Goal: Book appointment/travel/reservation

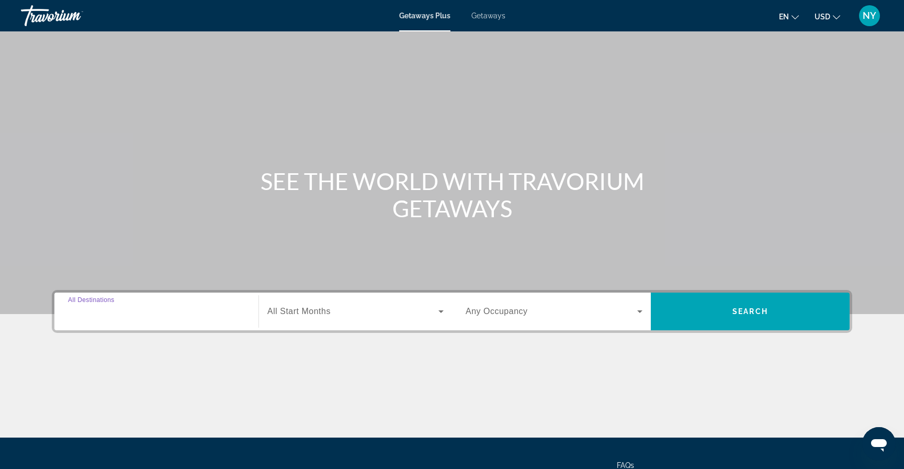
click at [148, 309] on input "Destination All Destinations" at bounding box center [156, 312] width 177 height 13
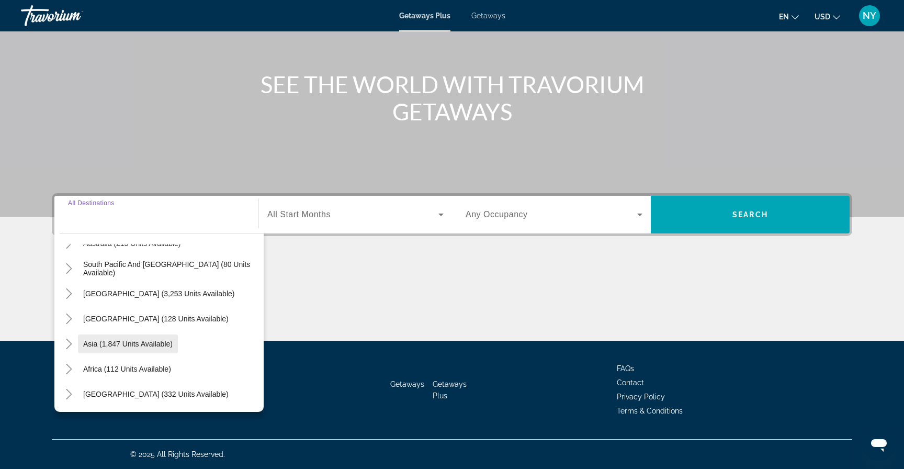
scroll to position [170, 0]
click at [71, 340] on icon "Toggle Asia (1,847 units available)" at bounding box center [69, 344] width 10 height 10
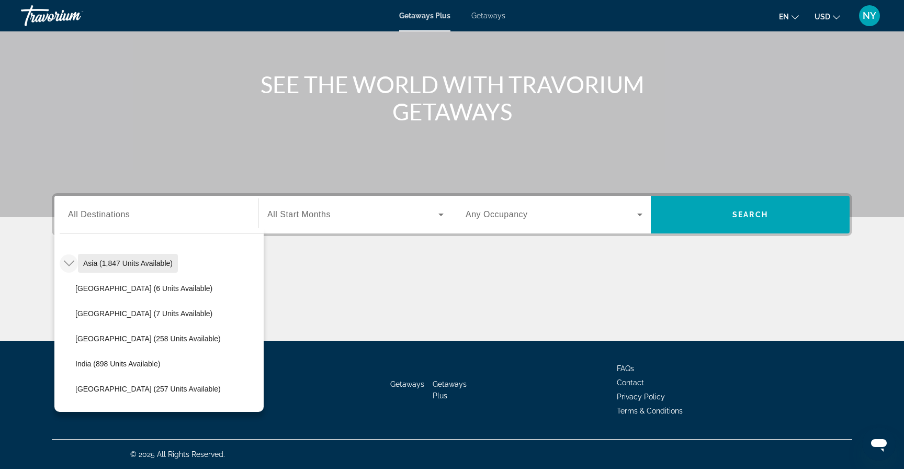
scroll to position [252, 0]
click at [107, 337] on span "[GEOGRAPHIC_DATA] (258 units available)" at bounding box center [147, 337] width 145 height 8
type input "**********"
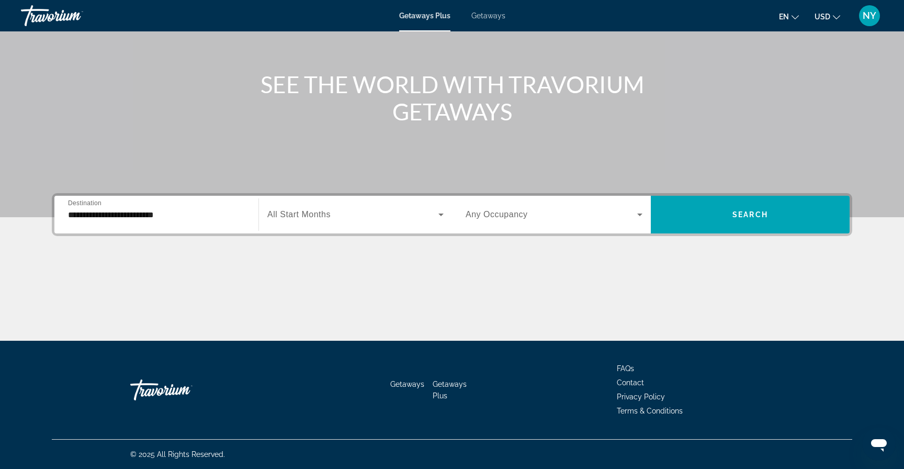
click at [327, 211] on span "All Start Months" at bounding box center [298, 214] width 63 height 9
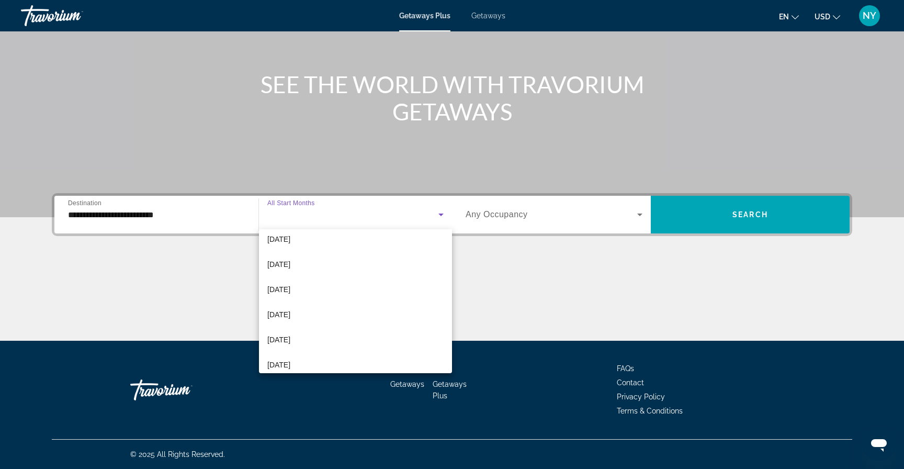
scroll to position [159, 0]
click at [290, 337] on span "[DATE]" at bounding box center [278, 338] width 23 height 13
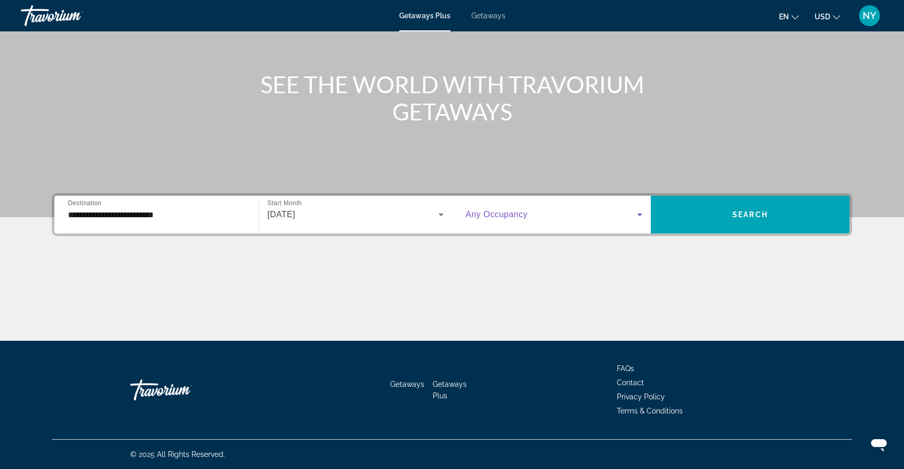
click at [639, 215] on icon "Search widget" at bounding box center [639, 214] width 5 height 3
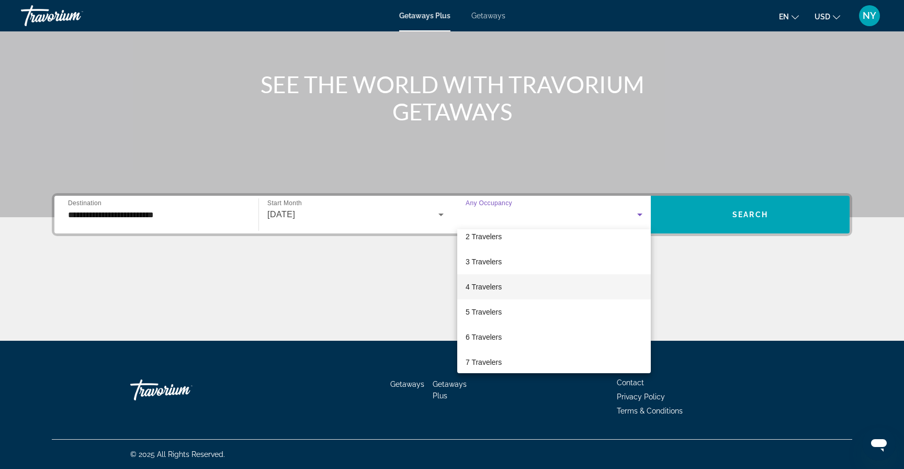
scroll to position [35, 0]
click at [519, 337] on mat-option "6 Travelers" at bounding box center [554, 336] width 194 height 25
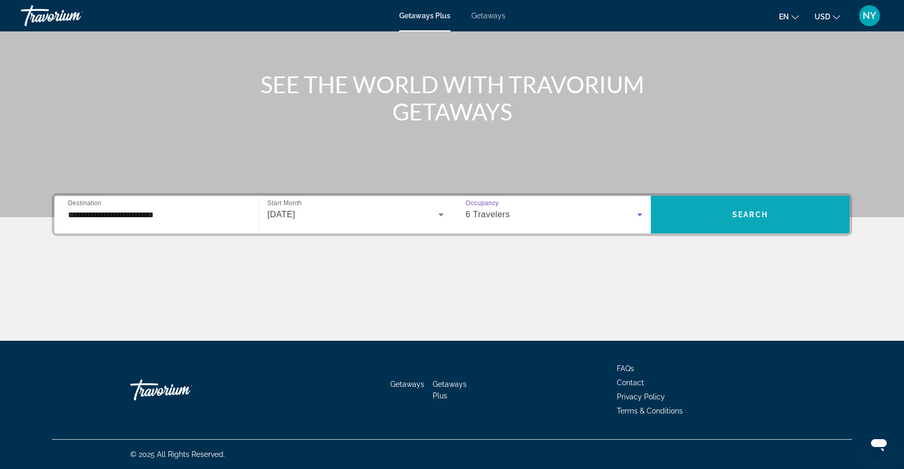
click at [710, 218] on span "Search widget" at bounding box center [750, 214] width 199 height 25
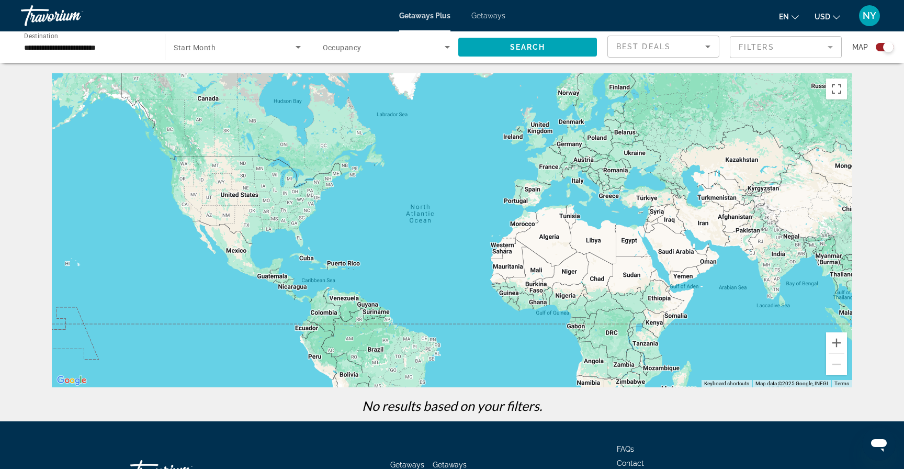
click at [707, 43] on icon "Sort by" at bounding box center [708, 46] width 13 height 13
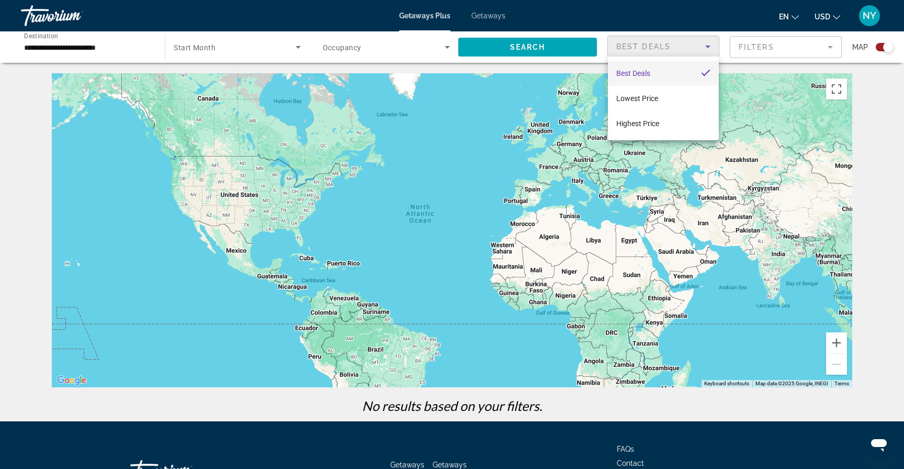
click at [672, 67] on mat-option "Best Deals" at bounding box center [663, 73] width 111 height 25
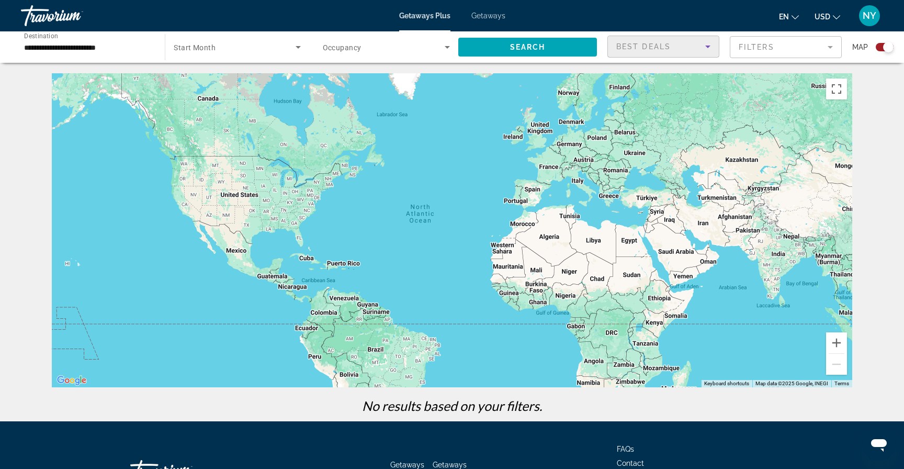
click at [294, 44] on icon "Search widget" at bounding box center [298, 47] width 13 height 13
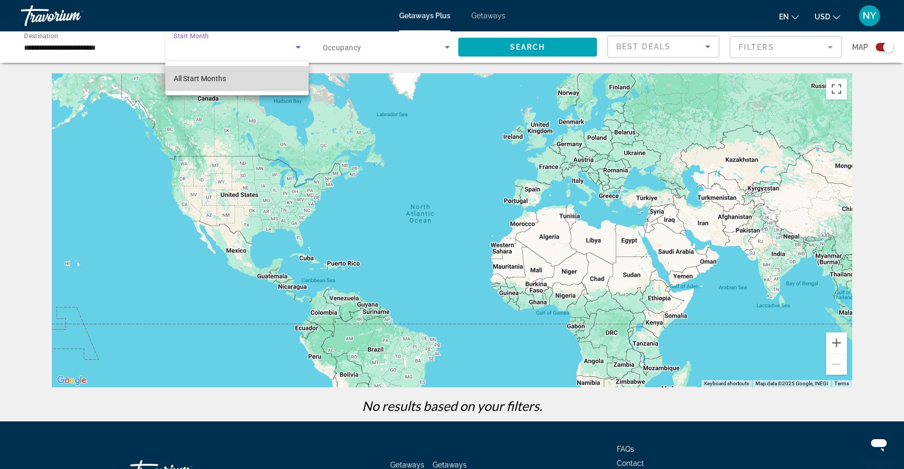
click at [226, 78] on span "All Start Months" at bounding box center [200, 78] width 52 height 8
click at [443, 45] on icon "Search widget" at bounding box center [447, 47] width 13 height 13
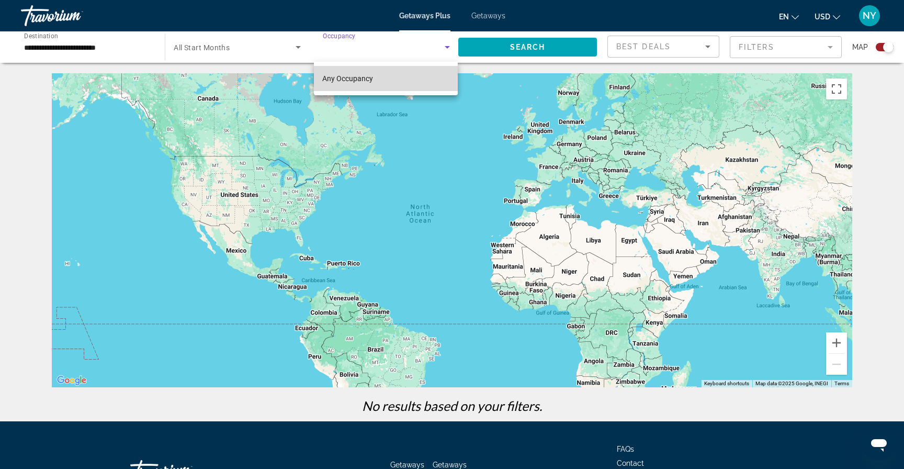
click at [354, 82] on span "Any Occupancy" at bounding box center [347, 78] width 51 height 8
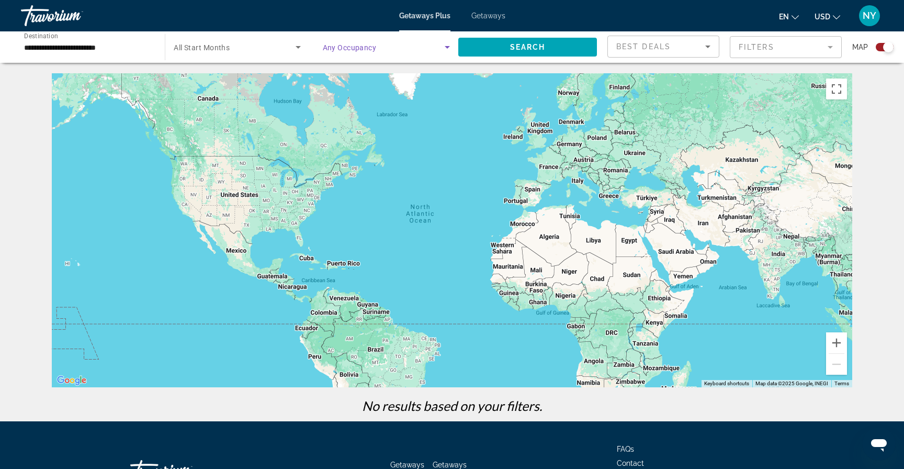
click at [492, 13] on span "Getaways" at bounding box center [488, 16] width 34 height 8
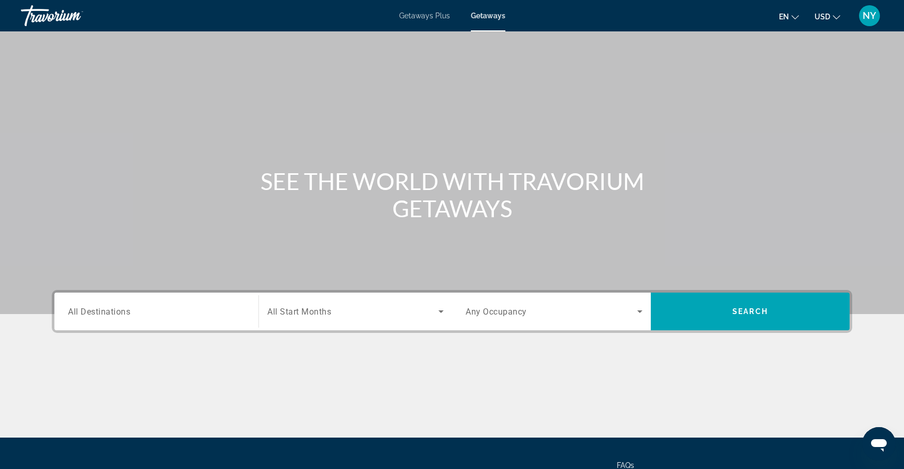
click at [152, 311] on input "Destination All Destinations" at bounding box center [156, 312] width 177 height 13
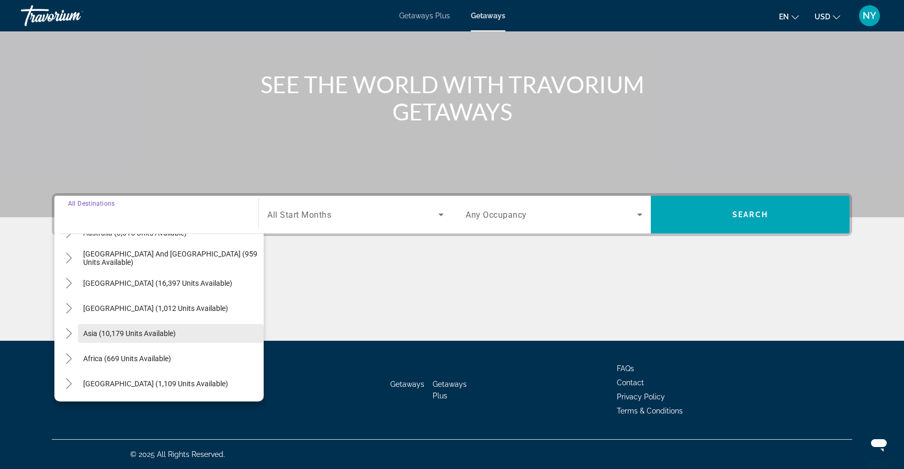
scroll to position [170, 0]
click at [71, 332] on icon "Toggle Asia (10,179 units available)" at bounding box center [69, 333] width 6 height 10
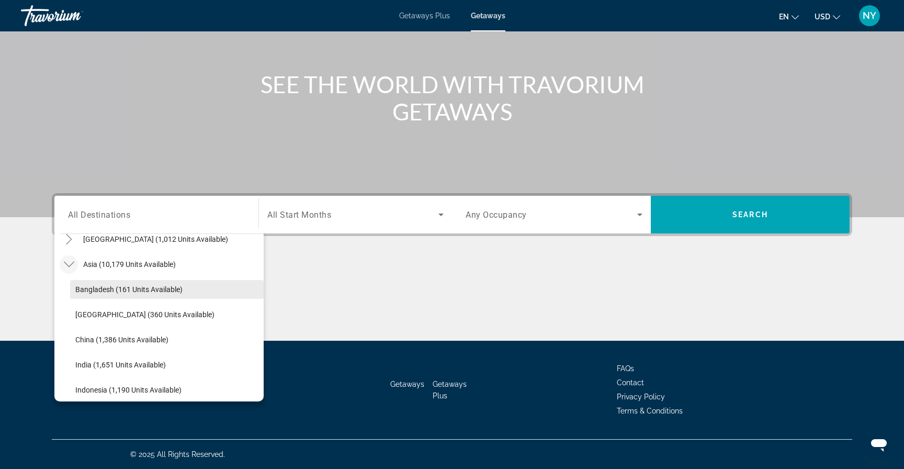
scroll to position [240, 0]
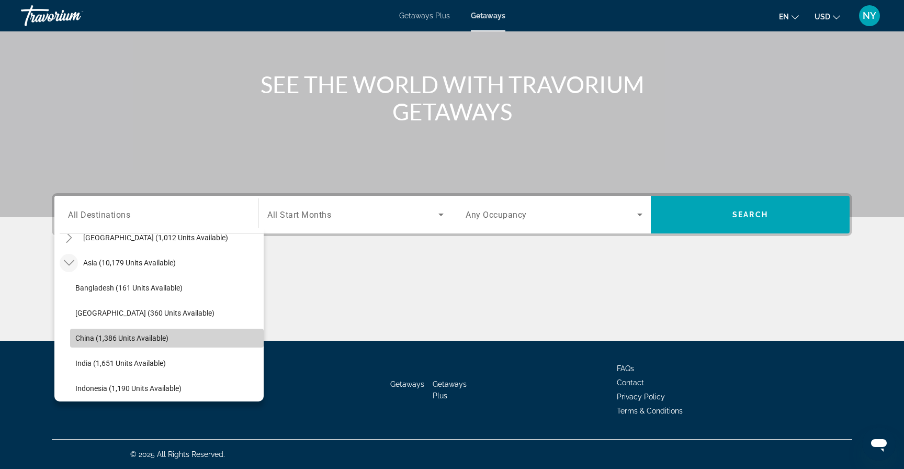
click at [114, 337] on span "China (1,386 units available)" at bounding box center [121, 338] width 93 height 8
type input "**********"
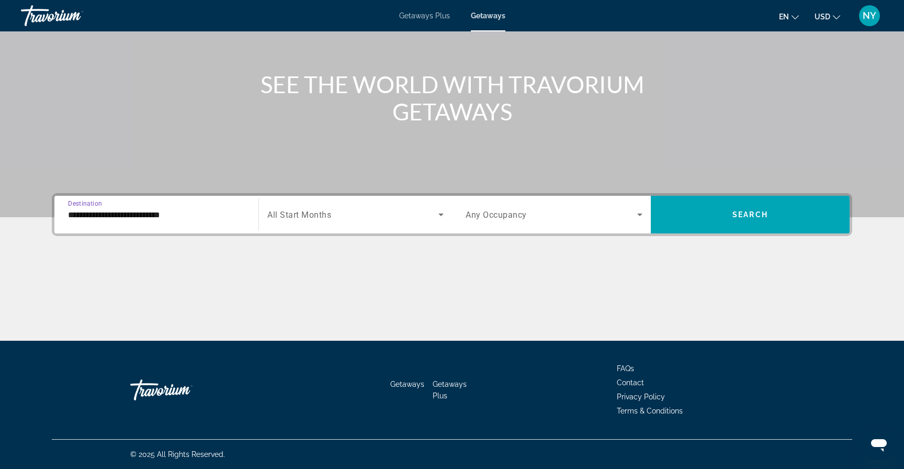
click at [322, 218] on span "All Start Months" at bounding box center [299, 215] width 64 height 10
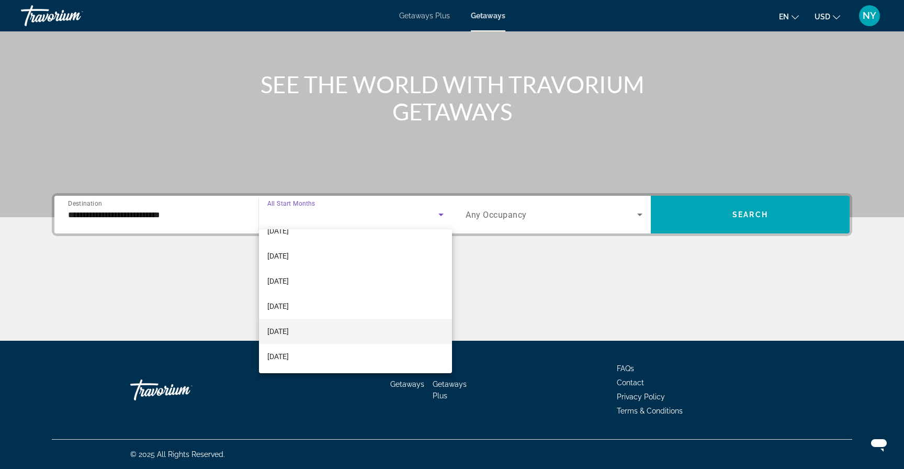
scroll to position [216, 0]
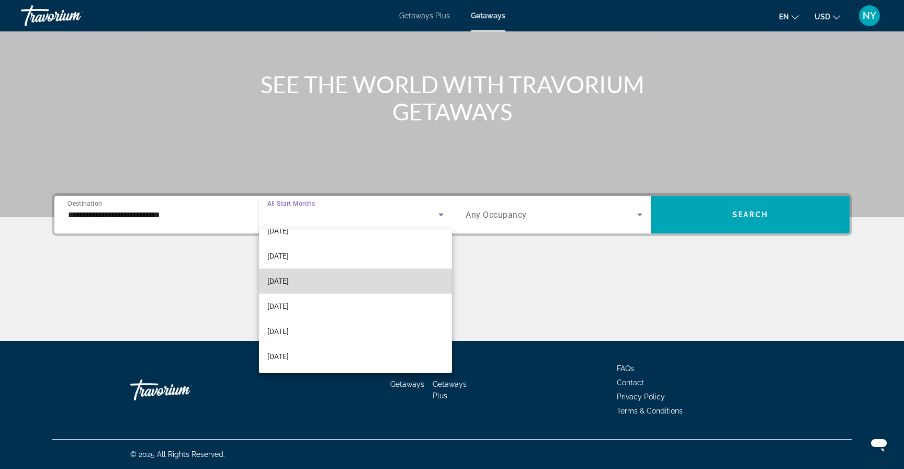
click at [314, 272] on mat-option "[DATE]" at bounding box center [355, 280] width 193 height 25
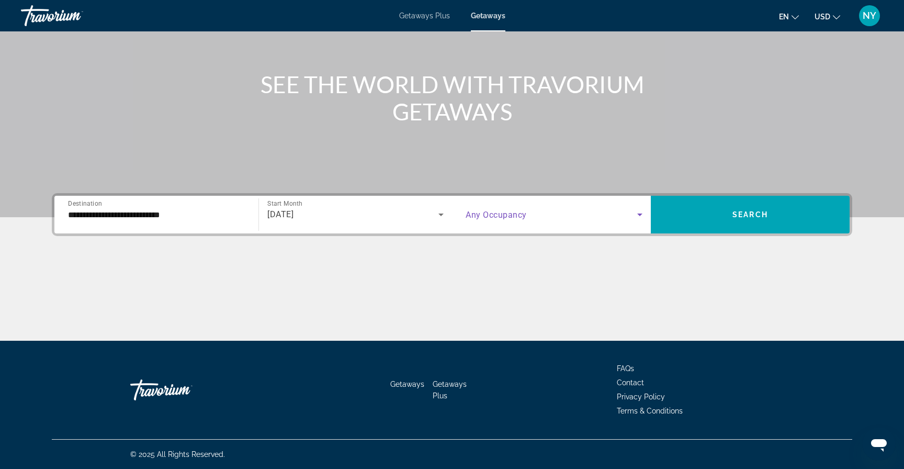
click at [634, 211] on icon "Search widget" at bounding box center [640, 214] width 13 height 13
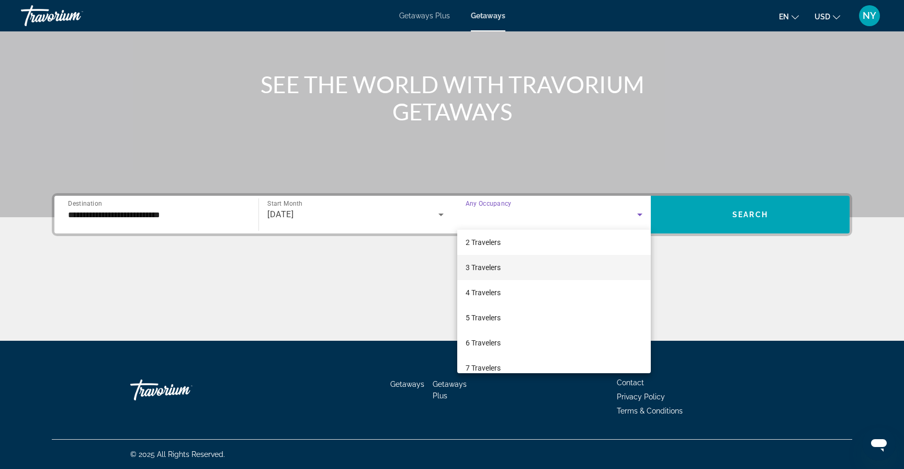
scroll to position [33, 0]
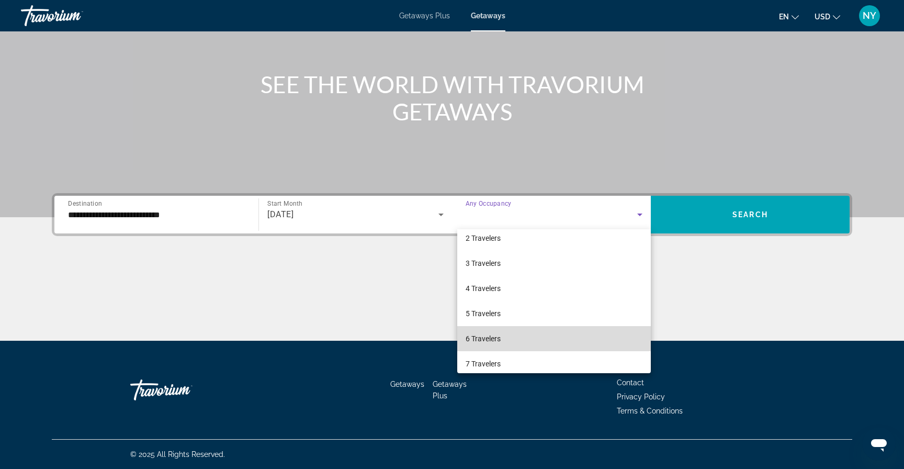
click at [515, 331] on mat-option "6 Travelers" at bounding box center [554, 338] width 194 height 25
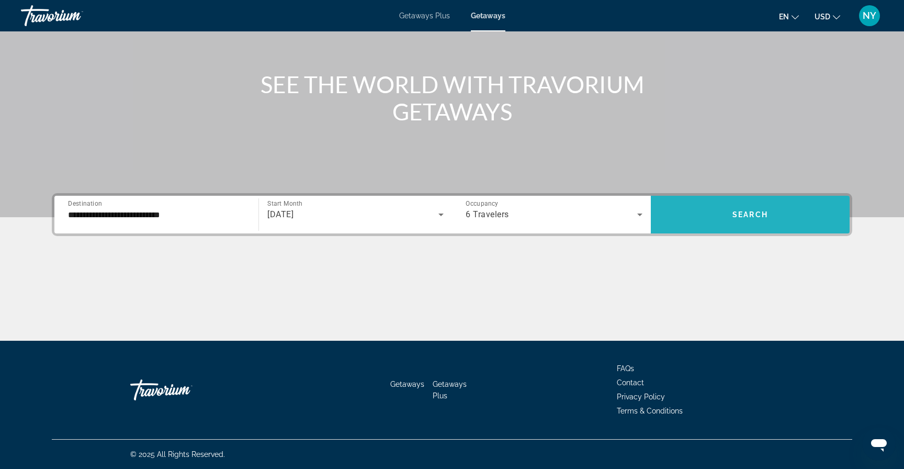
click at [705, 218] on span "Search widget" at bounding box center [750, 214] width 199 height 25
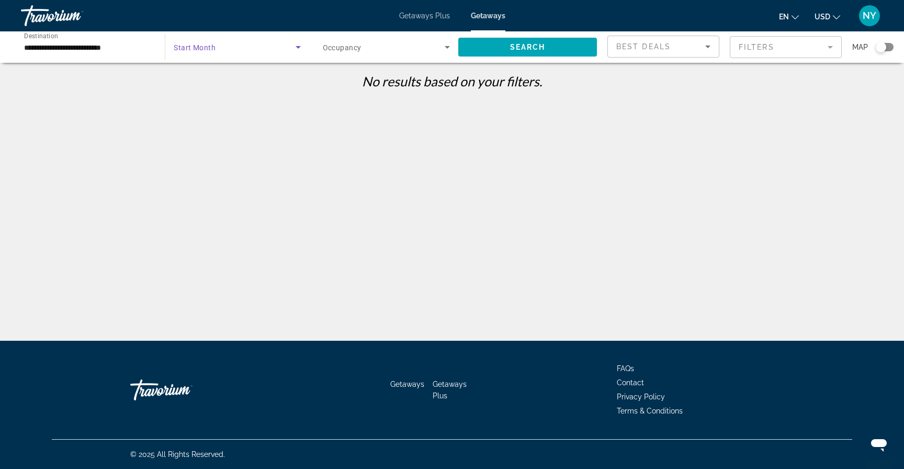
click at [289, 44] on span "Search widget" at bounding box center [234, 47] width 121 height 13
click at [237, 78] on mat-option "All Start Months" at bounding box center [236, 78] width 143 height 25
click at [363, 46] on span "Search widget" at bounding box center [384, 47] width 122 height 13
click at [348, 83] on span "Any Occupancy" at bounding box center [347, 78] width 51 height 13
click at [119, 46] on input "**********" at bounding box center [87, 47] width 127 height 13
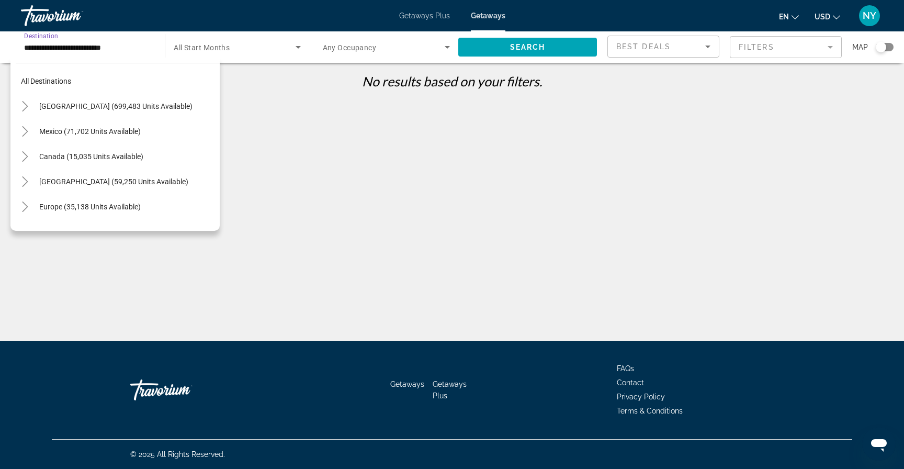
scroll to position [263, 0]
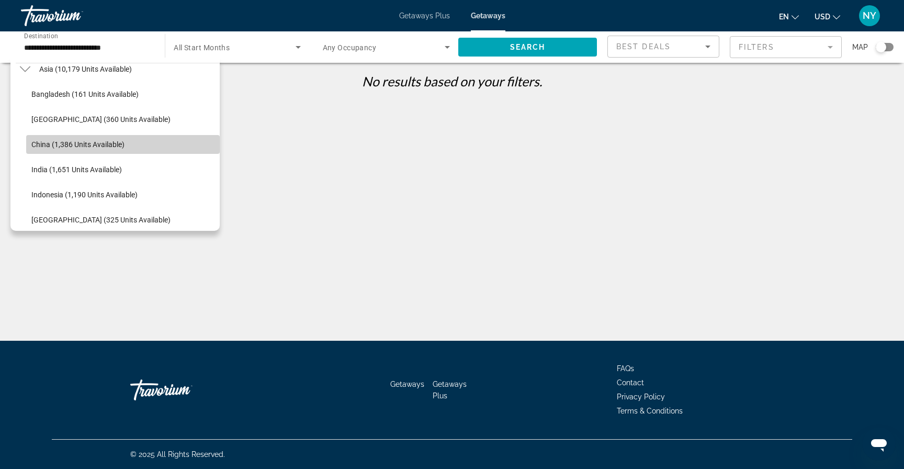
click at [58, 147] on span "China (1,386 units available)" at bounding box center [77, 144] width 93 height 8
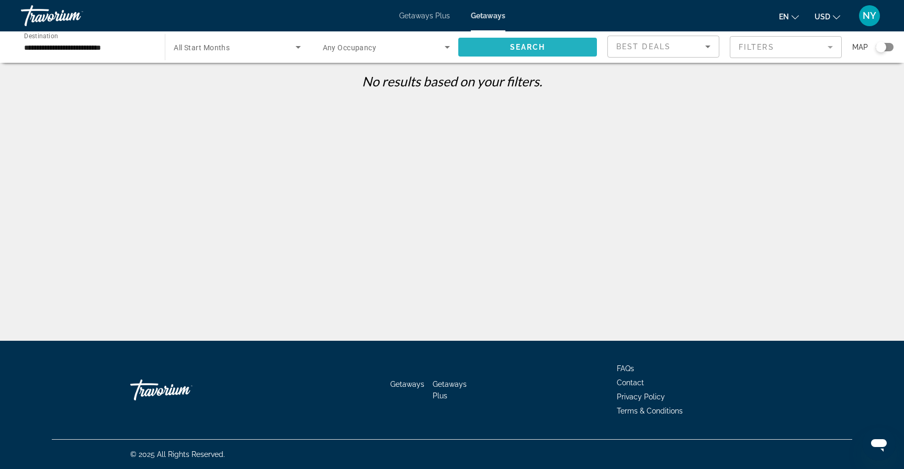
click at [499, 41] on span "Search widget" at bounding box center [527, 47] width 139 height 25
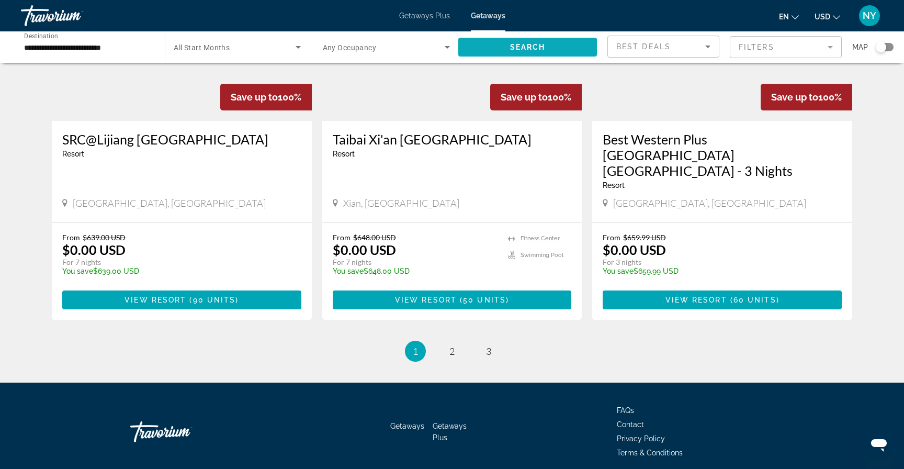
scroll to position [1256, 0]
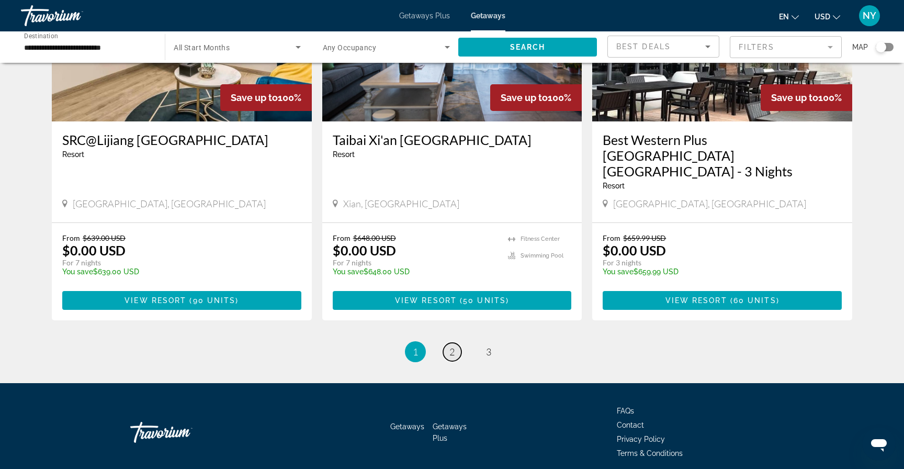
click at [451, 346] on span "2" at bounding box center [451, 352] width 5 height 12
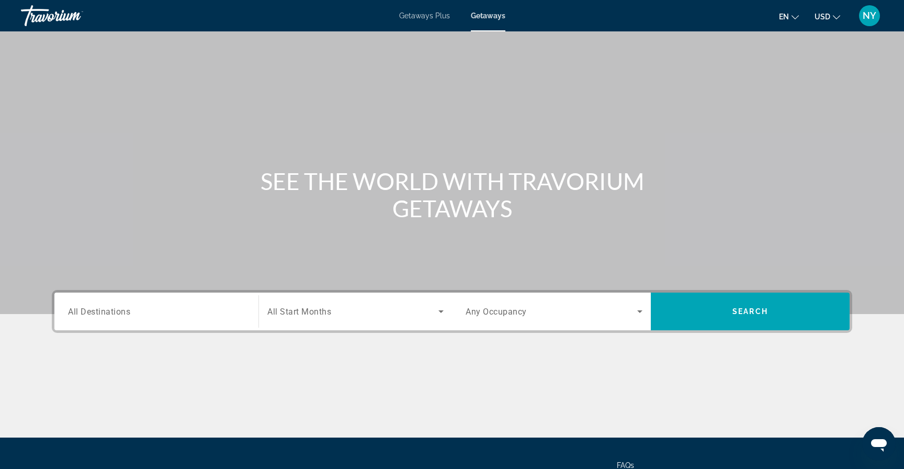
click at [164, 309] on input "Destination All Destinations" at bounding box center [156, 312] width 177 height 13
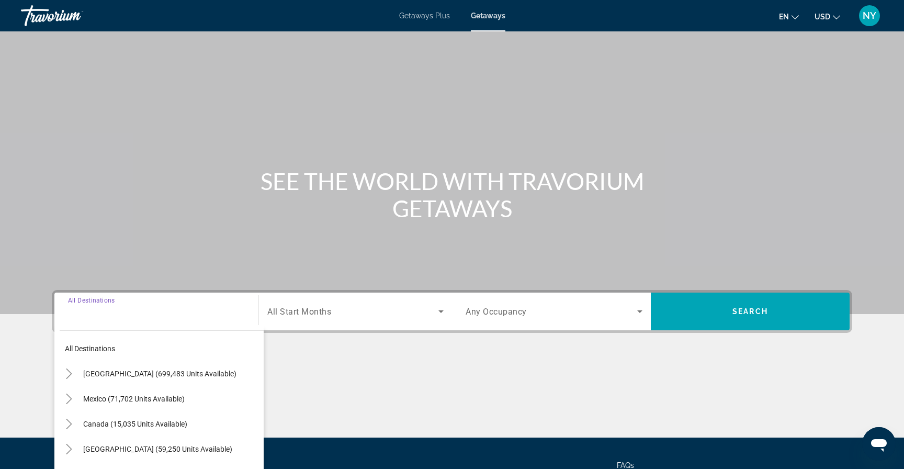
scroll to position [97, 0]
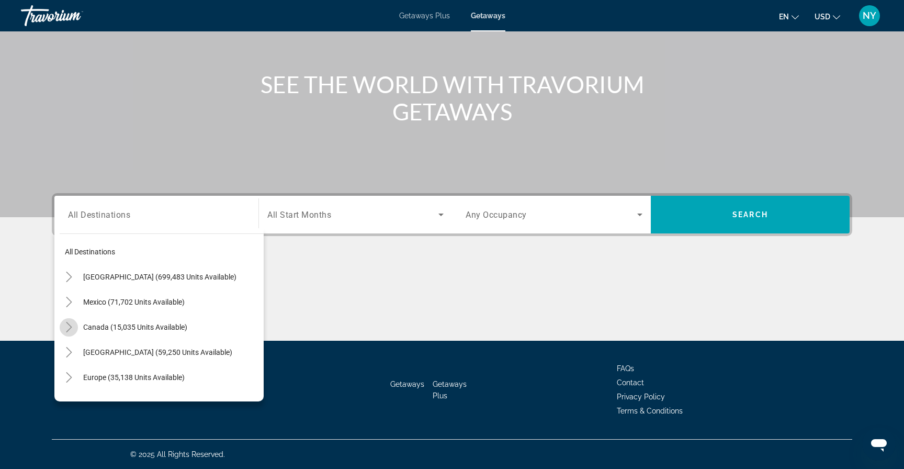
click at [70, 324] on icon "Toggle Canada (15,035 units available)" at bounding box center [69, 327] width 10 height 10
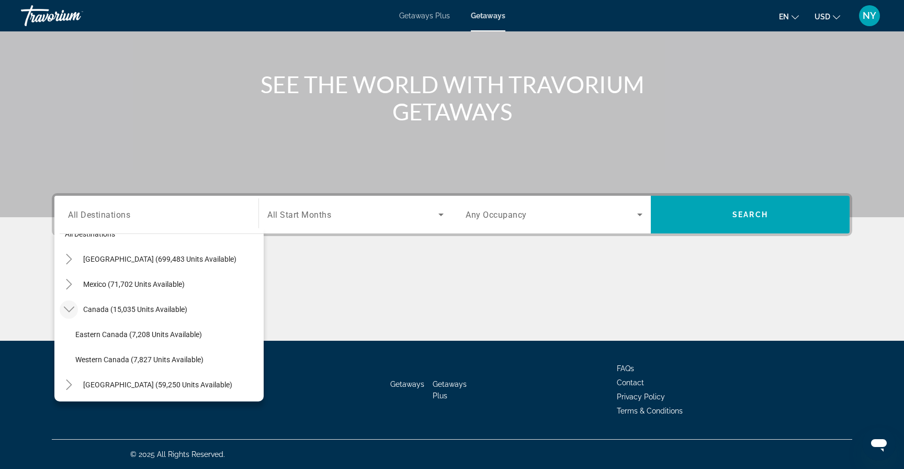
scroll to position [16, 0]
click at [70, 285] on icon "Toggle Mexico (71,702 units available)" at bounding box center [69, 285] width 6 height 10
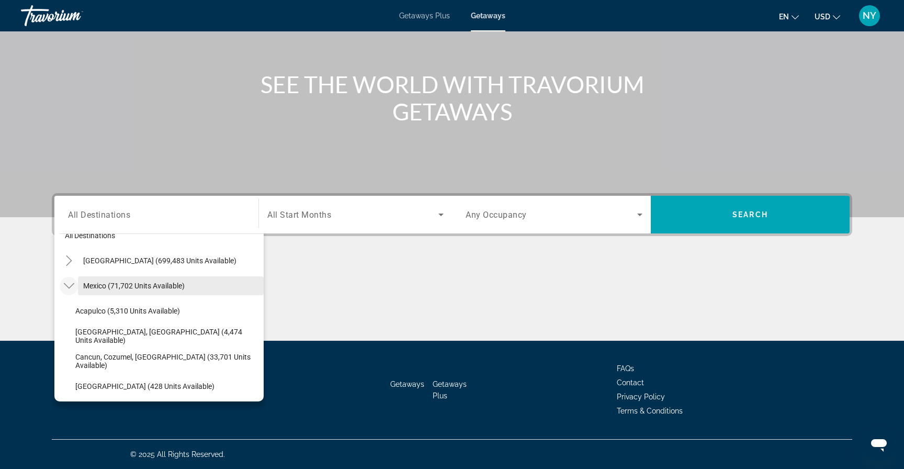
click at [96, 286] on span "Mexico (71,702 units available)" at bounding box center [134, 286] width 102 height 8
type input "**********"
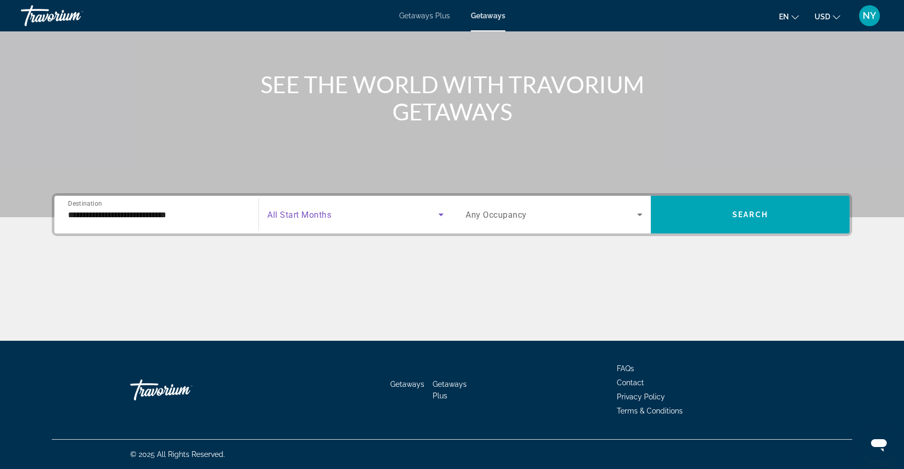
click at [388, 213] on span "Search widget" at bounding box center [352, 214] width 171 height 13
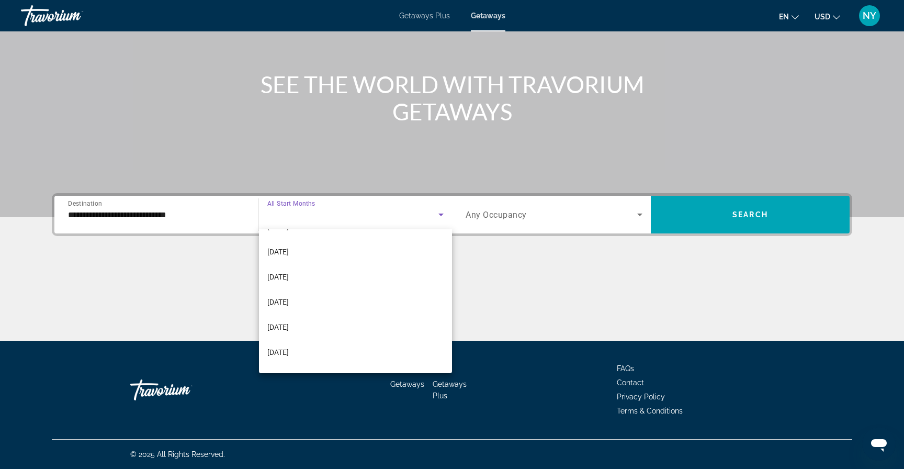
scroll to position [100, 0]
click at [289, 321] on span "[DATE]" at bounding box center [277, 322] width 21 height 13
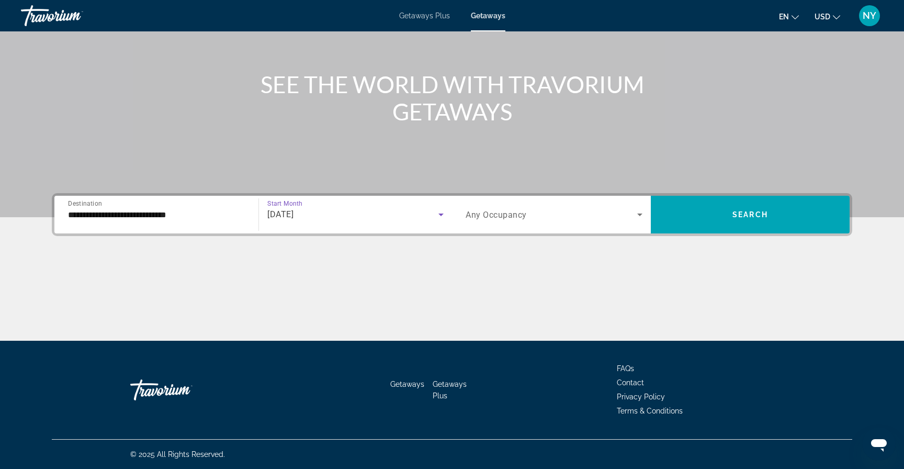
click at [636, 212] on icon "Search widget" at bounding box center [640, 214] width 13 height 13
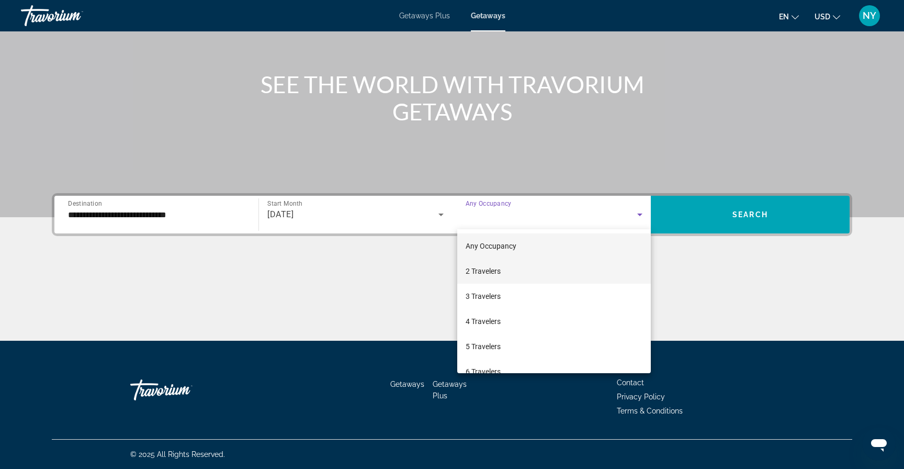
click at [537, 273] on mat-option "2 Travelers" at bounding box center [554, 270] width 194 height 25
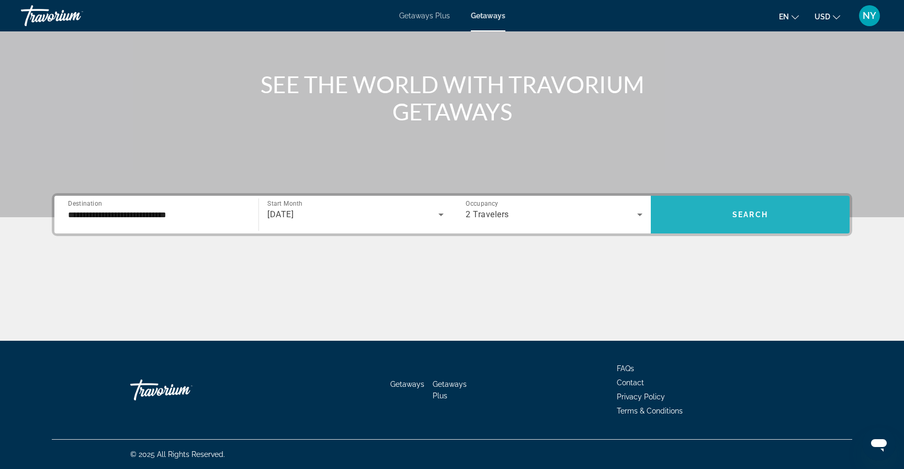
click at [727, 215] on span "Search widget" at bounding box center [750, 214] width 199 height 25
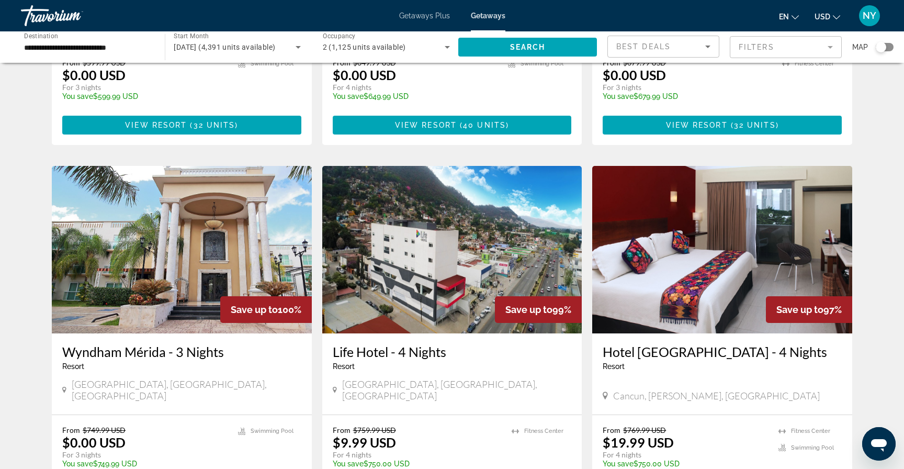
scroll to position [304, 0]
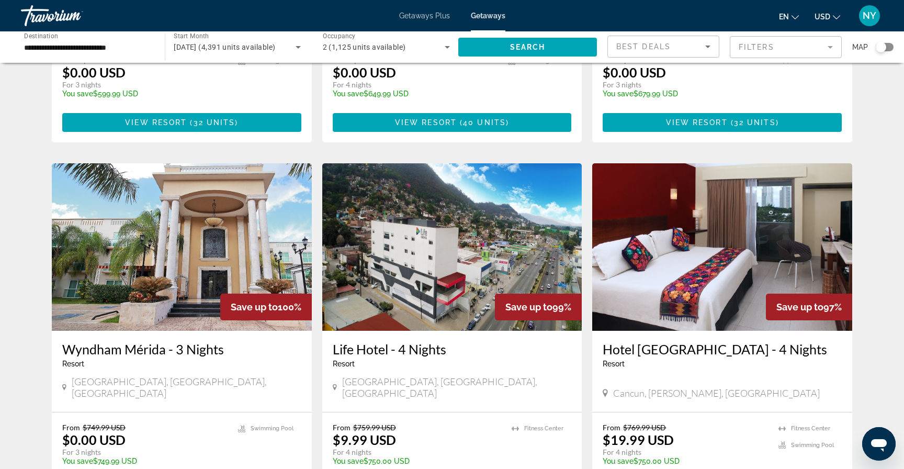
click at [655, 341] on h3 "Hotel [GEOGRAPHIC_DATA] - 4 Nights" at bounding box center [722, 349] width 239 height 16
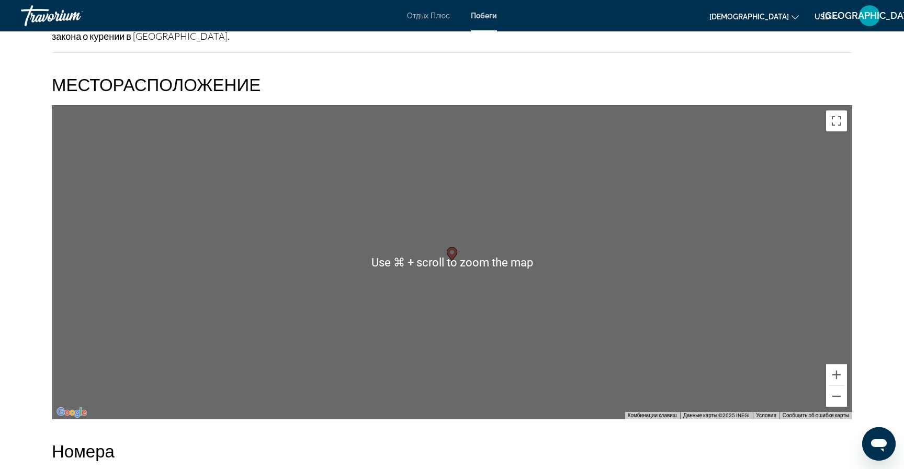
scroll to position [1263, 0]
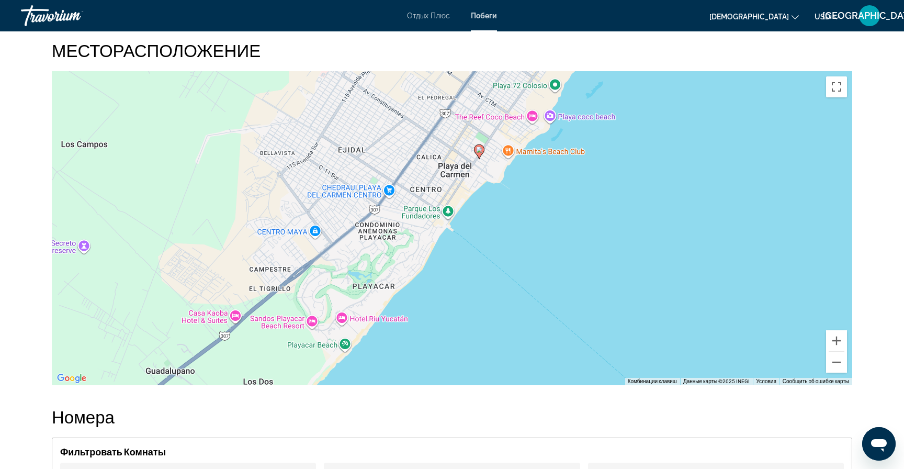
drag, startPoint x: 389, startPoint y: 209, endPoint x: 416, endPoint y: 139, distance: 74.7
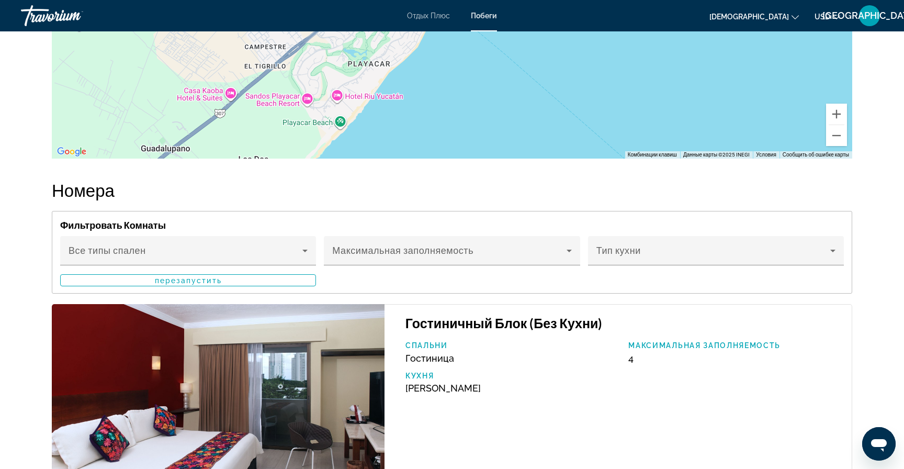
scroll to position [1492, 0]
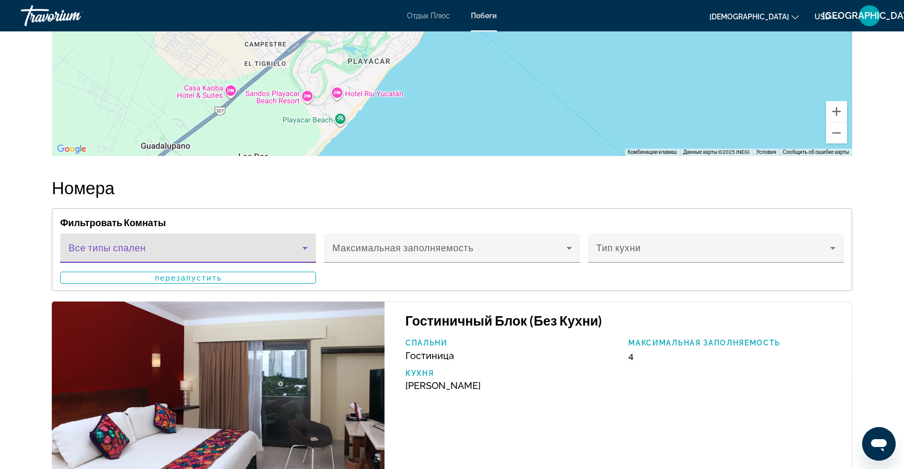
click at [303, 242] on icon "Основное содержание" at bounding box center [305, 248] width 13 height 13
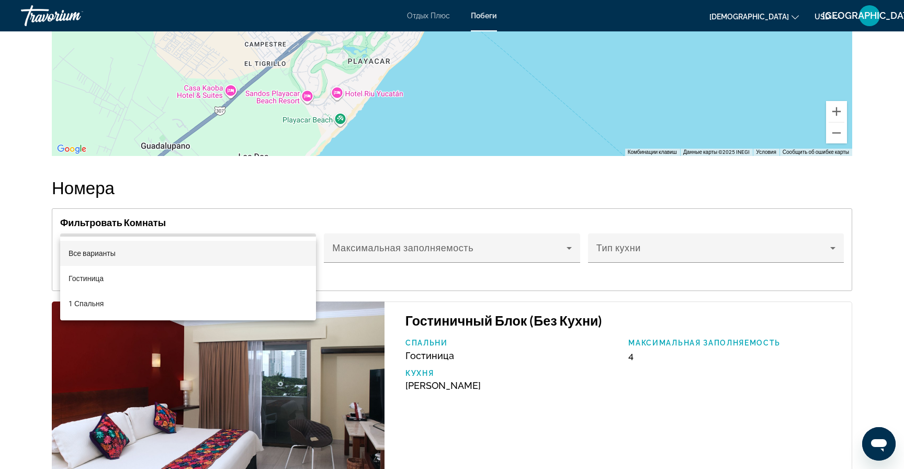
click at [519, 370] on div at bounding box center [452, 234] width 904 height 469
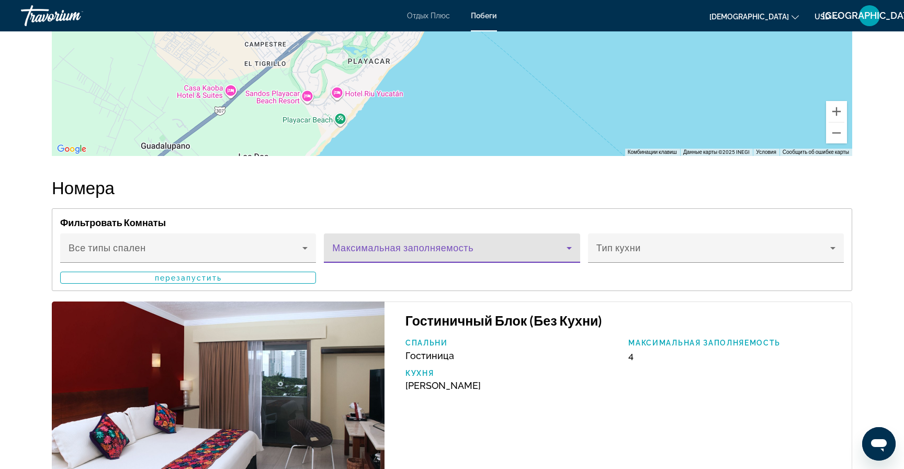
click at [566, 242] on icon "Основное содержание" at bounding box center [569, 248] width 13 height 13
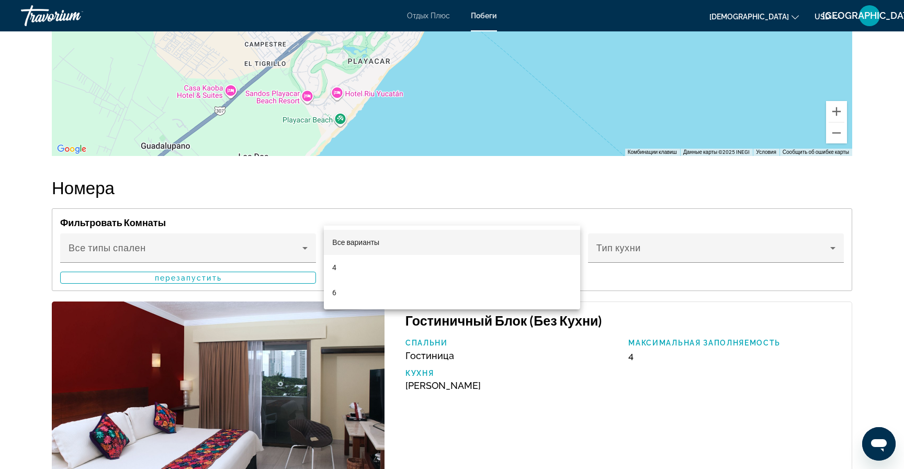
scroll to position [1517, 0]
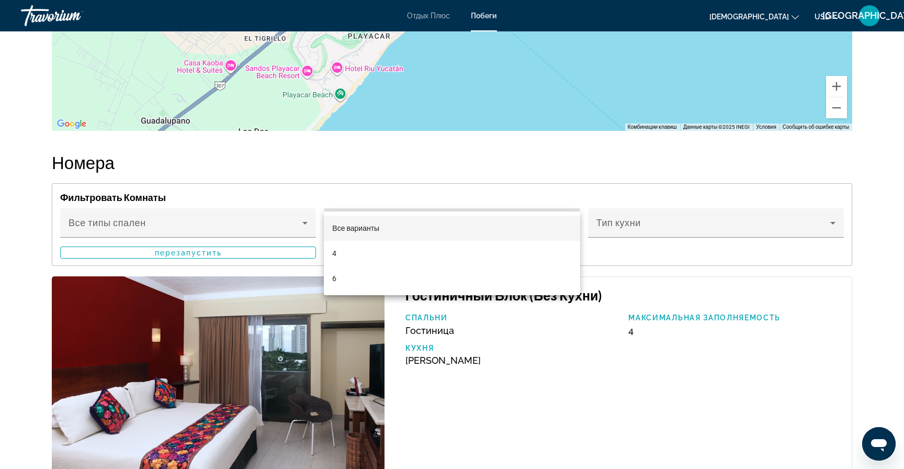
click at [621, 339] on div at bounding box center [452, 234] width 904 height 469
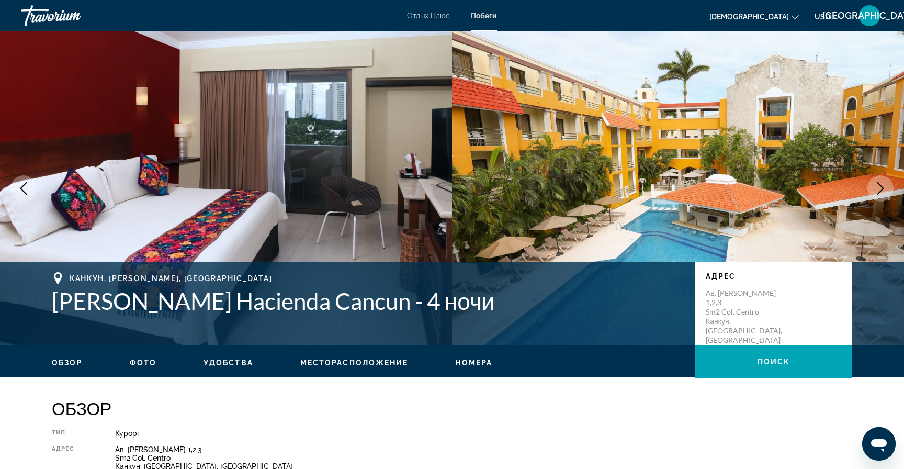
scroll to position [0, 0]
drag, startPoint x: 737, startPoint y: 315, endPoint x: 701, endPoint y: 286, distance: 46.5
click at [701, 286] on div "АДРЕС Ав. [PERSON_NAME] 1,2,3 Sm2 Col. [GEOGRAPHIC_DATA], [GEOGRAPHIC_DATA], [G…" at bounding box center [773, 304] width 157 height 84
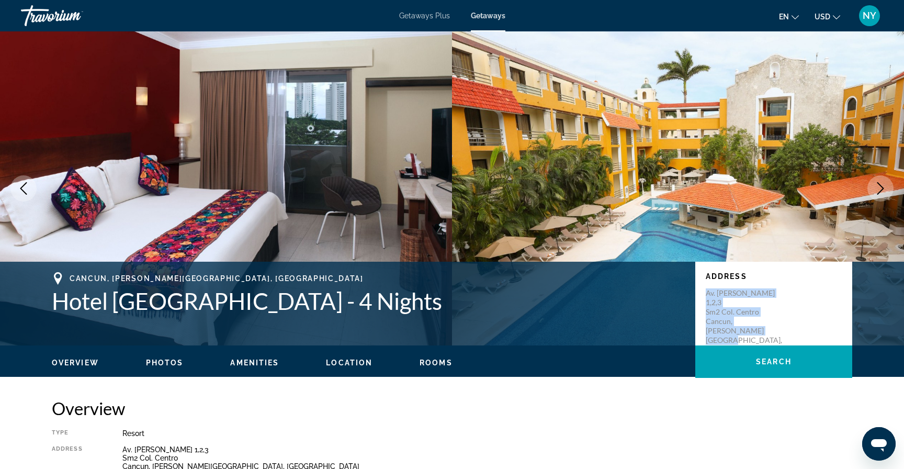
drag, startPoint x: 736, startPoint y: 316, endPoint x: 701, endPoint y: 289, distance: 43.6
click at [701, 289] on div "Address Av. [PERSON_NAME][STREET_ADDRESS][PERSON_NAME]" at bounding box center [773, 304] width 157 height 84
copy p "Av. [PERSON_NAME][STREET_ADDRESS][PERSON_NAME]"
